Goal: Task Accomplishment & Management: Manage account settings

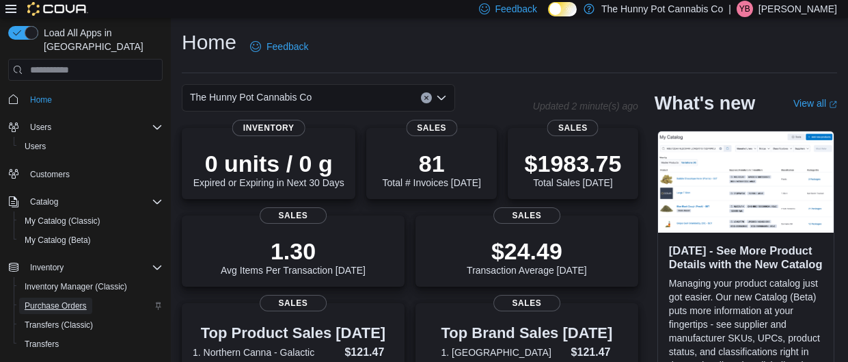
click at [77, 300] on span "Purchase Orders" at bounding box center [56, 305] width 62 height 11
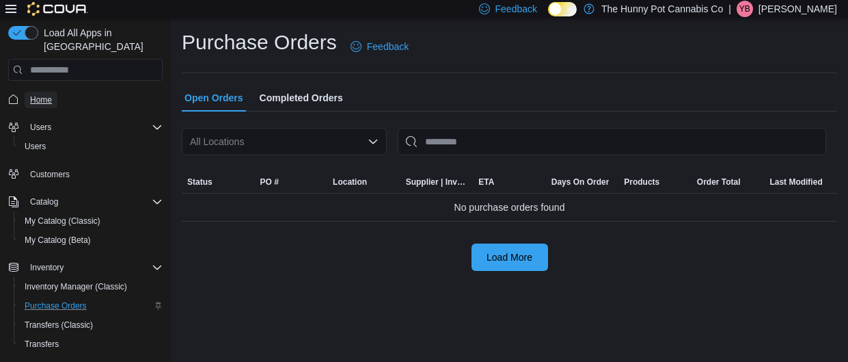
click at [50, 94] on span "Home" at bounding box center [41, 99] width 22 height 11
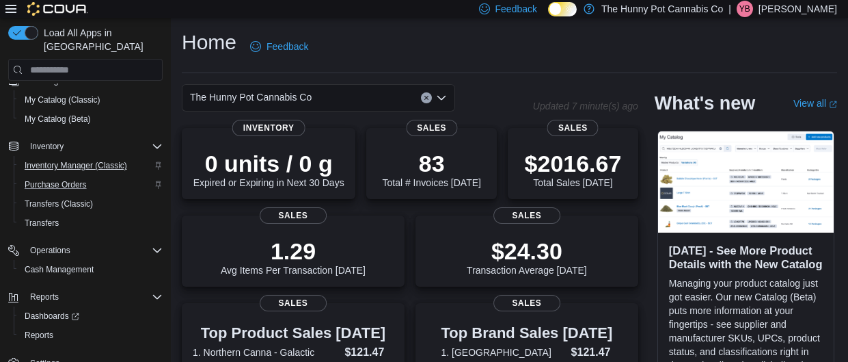
scroll to position [461, 0]
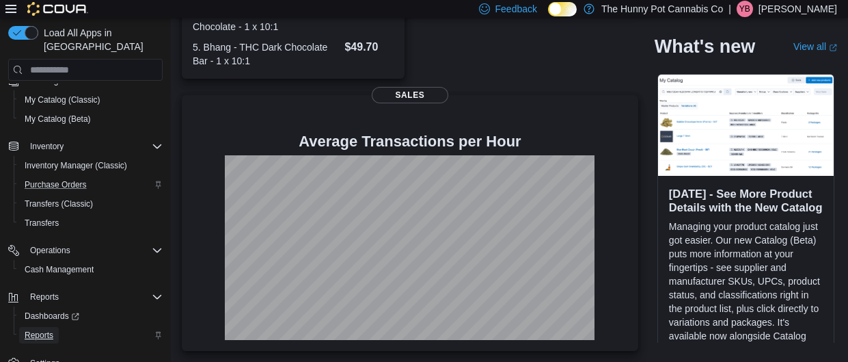
click at [50, 329] on span "Reports" at bounding box center [39, 334] width 29 height 11
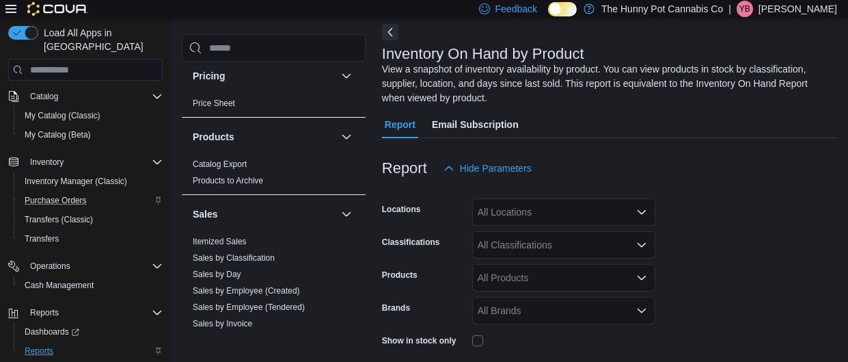
scroll to position [541, 0]
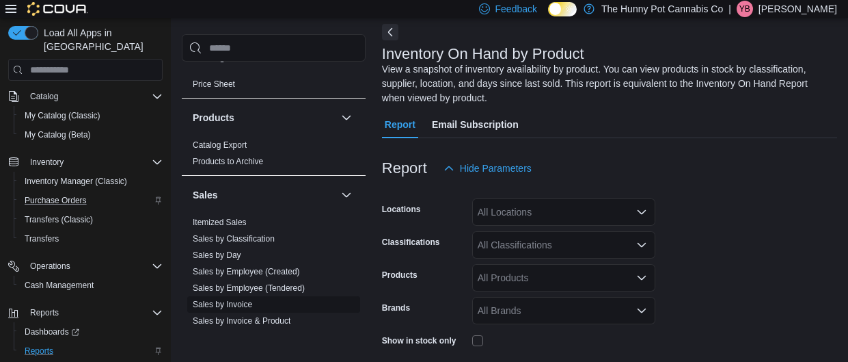
click at [239, 301] on link "Sales by Invoice" at bounding box center [222, 304] width 59 height 10
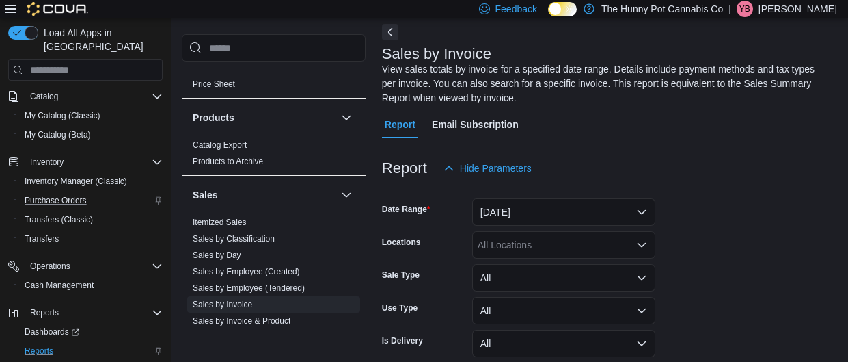
scroll to position [187, 0]
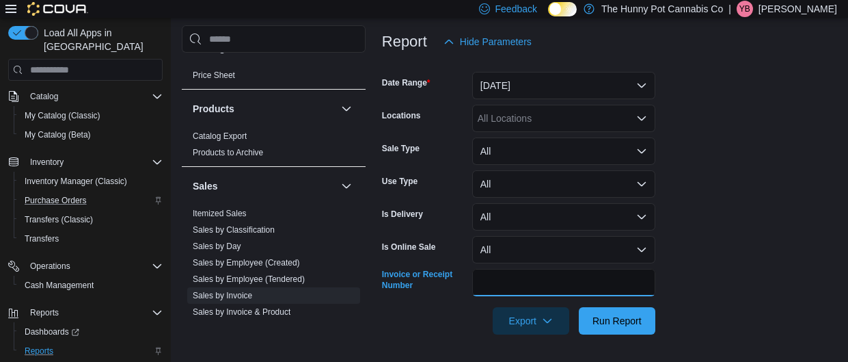
click at [535, 280] on input "Invoice or Receipt Number" at bounding box center [563, 282] width 183 height 27
type input "**********"
click at [613, 319] on span "Run Report" at bounding box center [617, 320] width 49 height 14
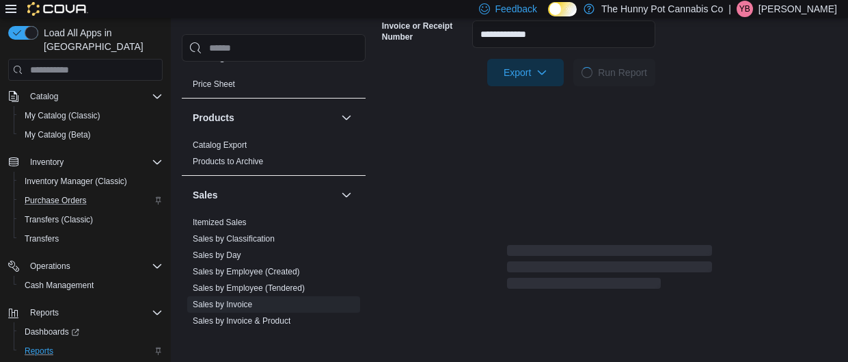
scroll to position [434, 0]
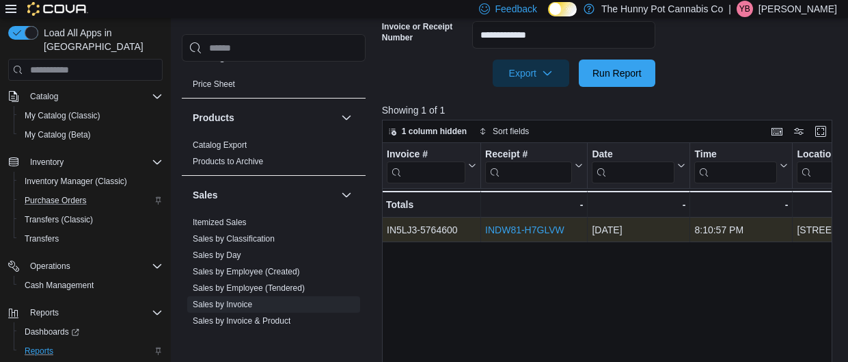
click at [514, 228] on link "INDW81-H7GLVW" at bounding box center [524, 230] width 79 height 11
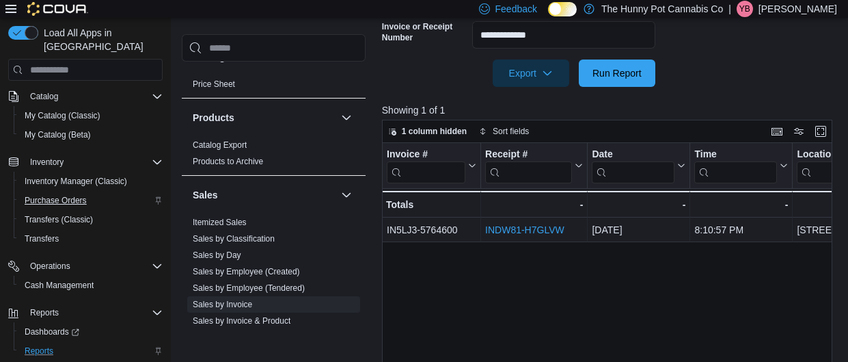
scroll to position [0, 0]
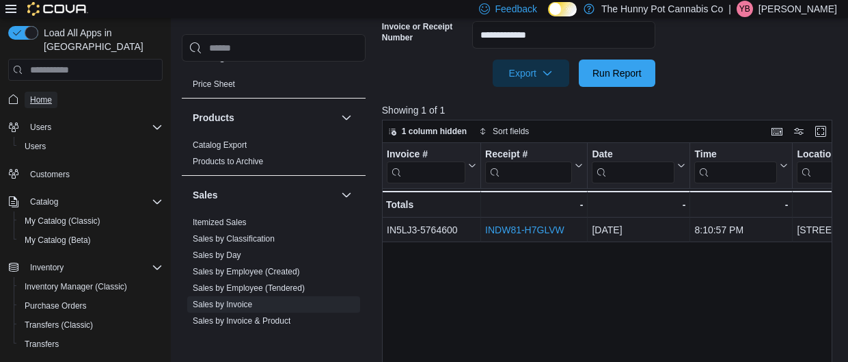
click at [49, 92] on span "Home" at bounding box center [41, 100] width 22 height 16
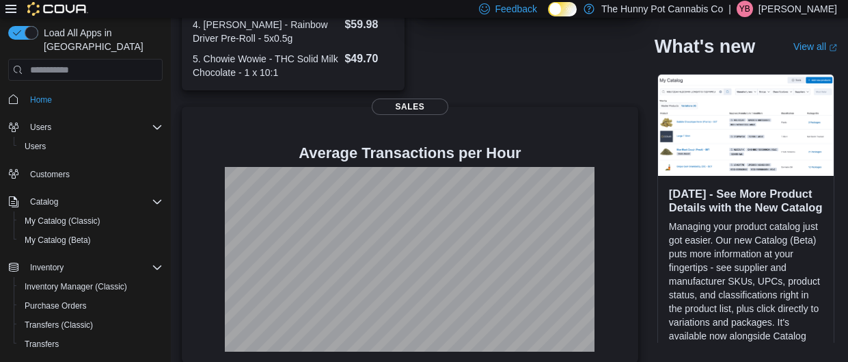
scroll to position [461, 0]
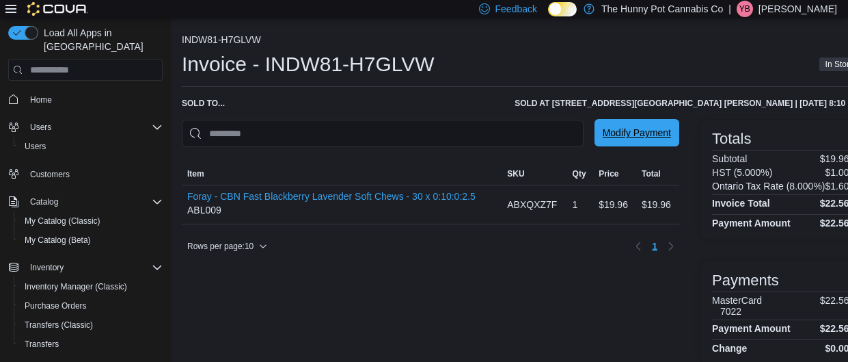
click at [606, 143] on span "Modify Payment" at bounding box center [637, 132] width 68 height 27
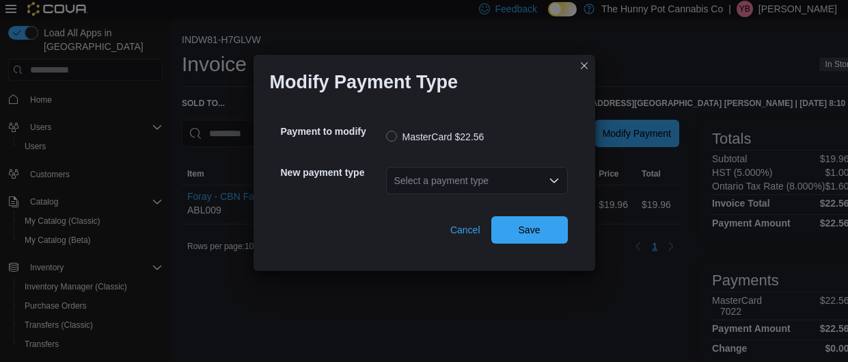
click at [513, 179] on div "Select a payment type" at bounding box center [477, 180] width 182 height 27
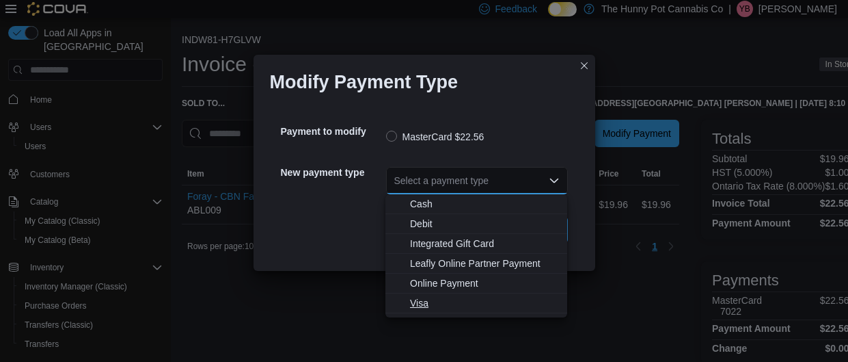
click at [420, 305] on span "Visa" at bounding box center [484, 303] width 149 height 14
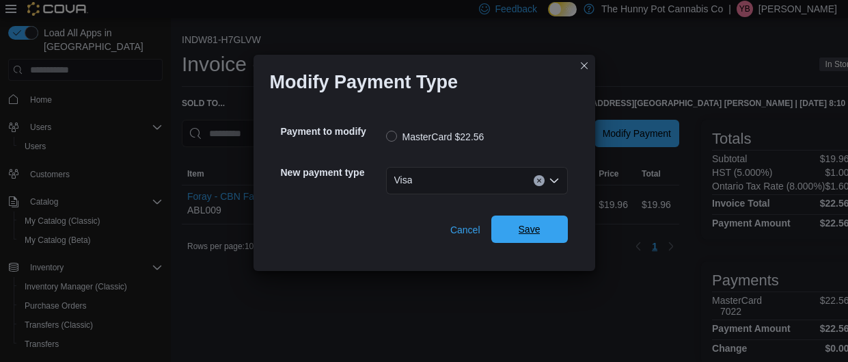
click at [532, 230] on span "Save" at bounding box center [530, 229] width 22 height 14
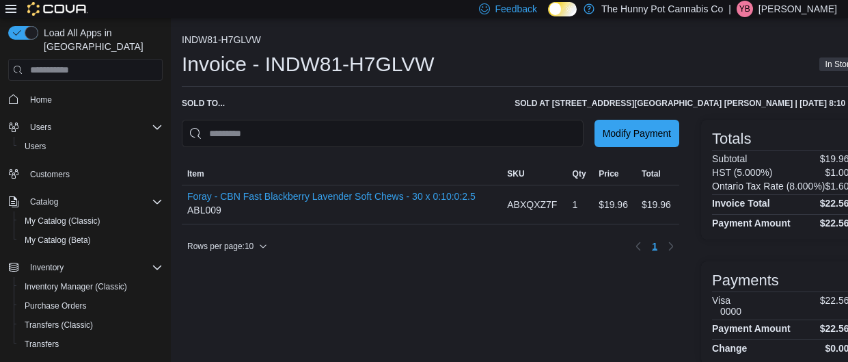
scroll to position [14, 0]
